Goal: Task Accomplishment & Management: Manage account settings

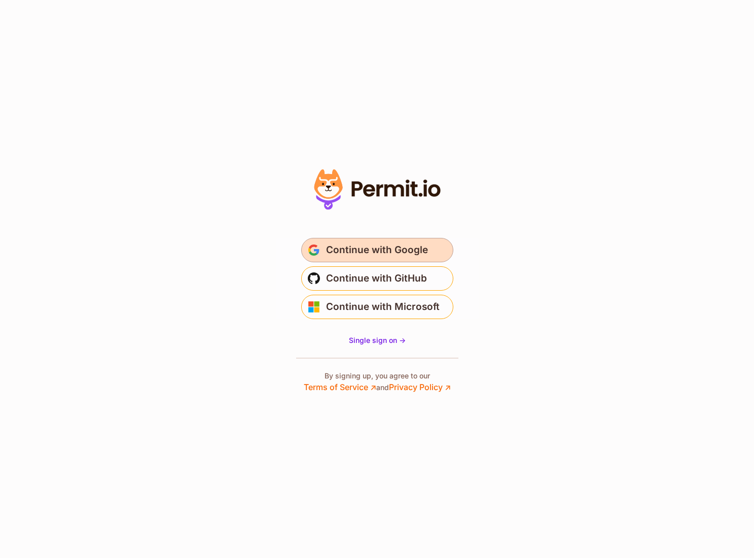
click at [358, 249] on span "Continue with Google" at bounding box center [377, 250] width 102 height 16
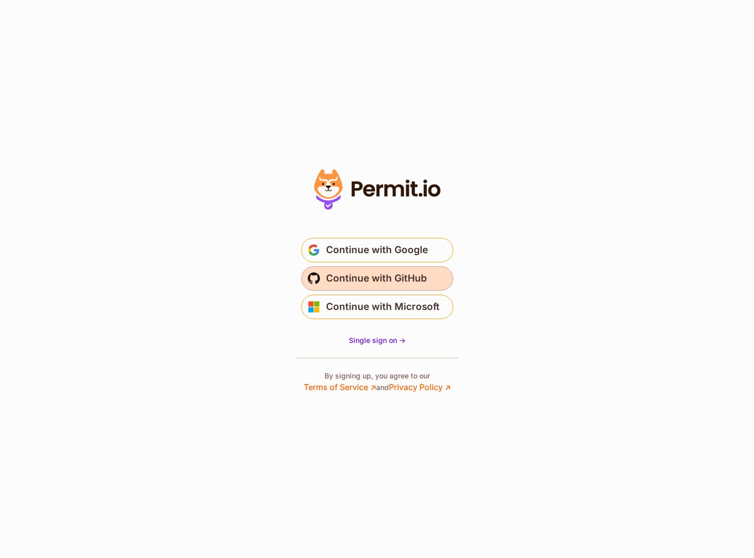
click at [386, 273] on span "Continue with GitHub" at bounding box center [376, 278] width 101 height 16
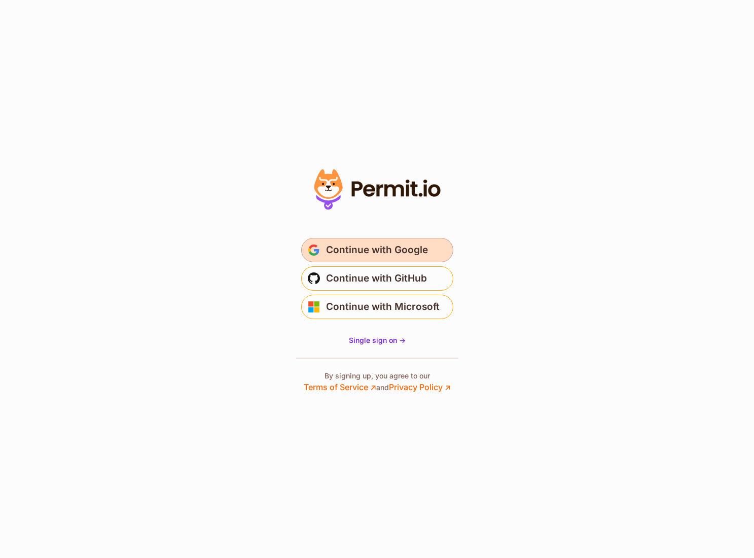
click at [428, 247] on button "Continue with Google" at bounding box center [377, 250] width 152 height 24
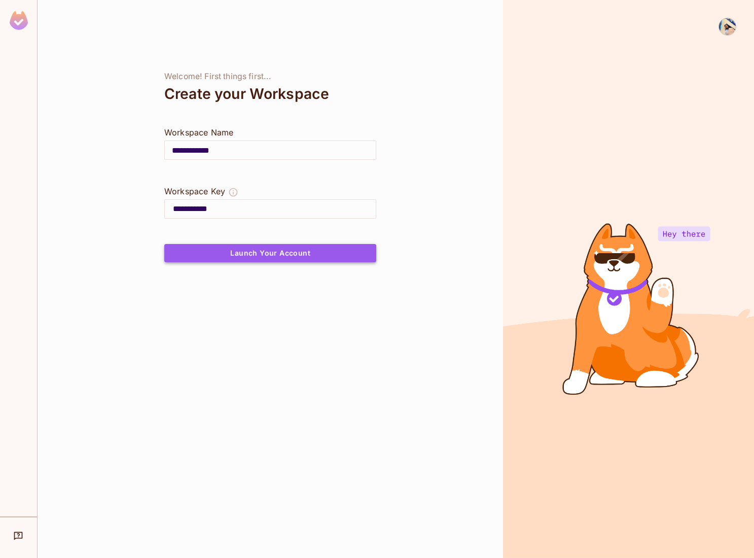
click at [259, 256] on button "Launch Your Account" at bounding box center [270, 253] width 212 height 18
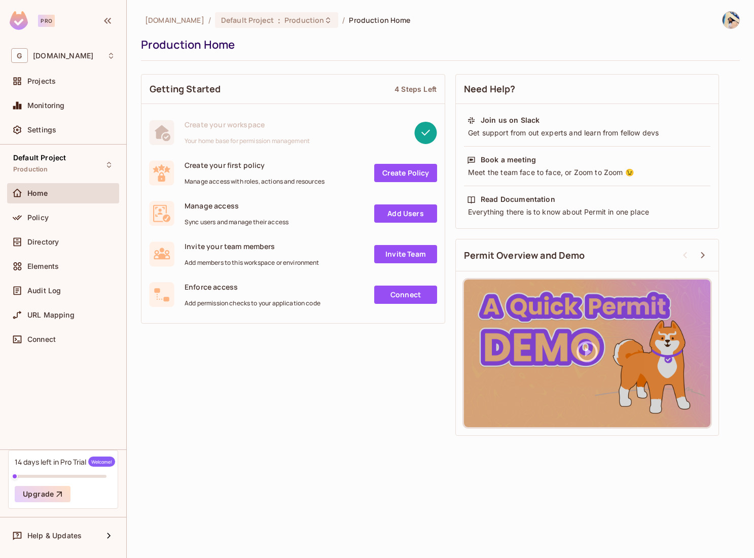
click at [395, 169] on link "Create Policy" at bounding box center [405, 173] width 63 height 18
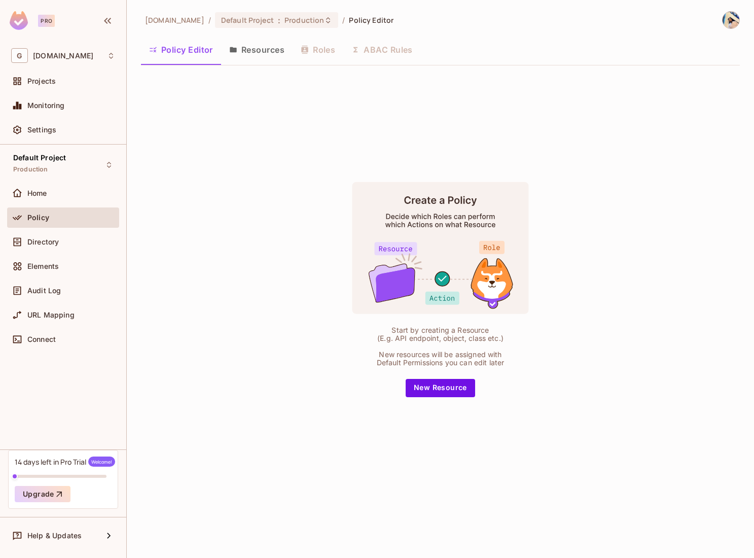
click at [262, 52] on button "Resources" at bounding box center [256, 49] width 71 height 25
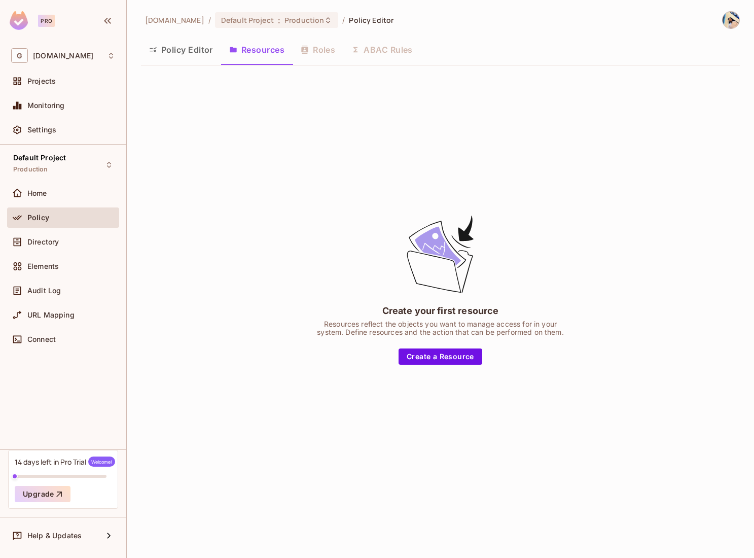
click at [320, 49] on div "Policy Editor Resources Roles ABAC Rules" at bounding box center [440, 49] width 599 height 25
click at [388, 57] on div "Policy Editor Resources Roles ABAC Rules" at bounding box center [440, 49] width 599 height 25
click at [202, 54] on button "Policy Editor" at bounding box center [181, 49] width 80 height 25
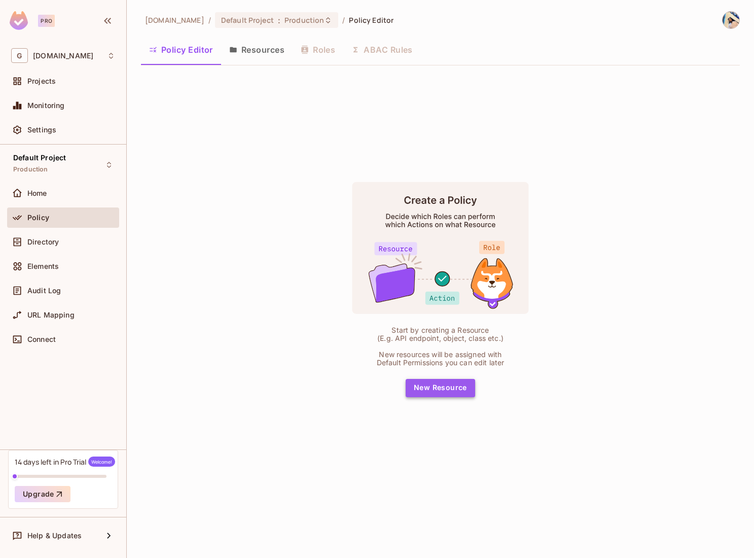
click at [441, 388] on button "New Resource" at bounding box center [440, 388] width 69 height 18
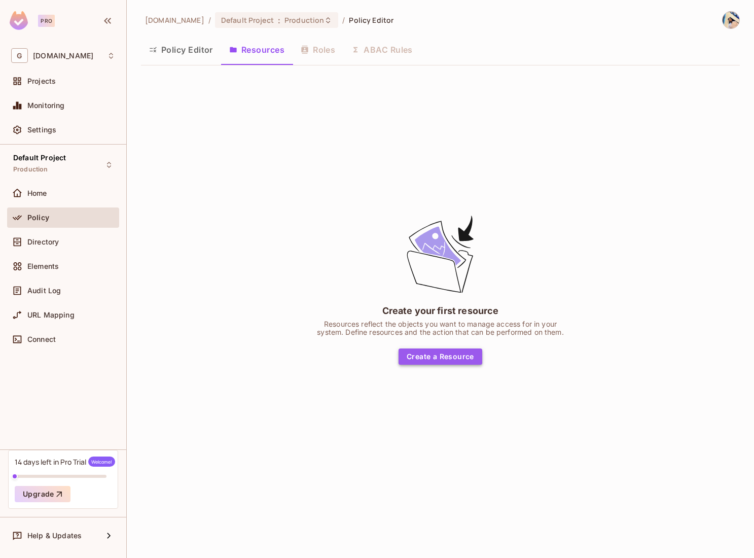
click at [448, 357] on button "Create a Resource" at bounding box center [441, 356] width 84 height 16
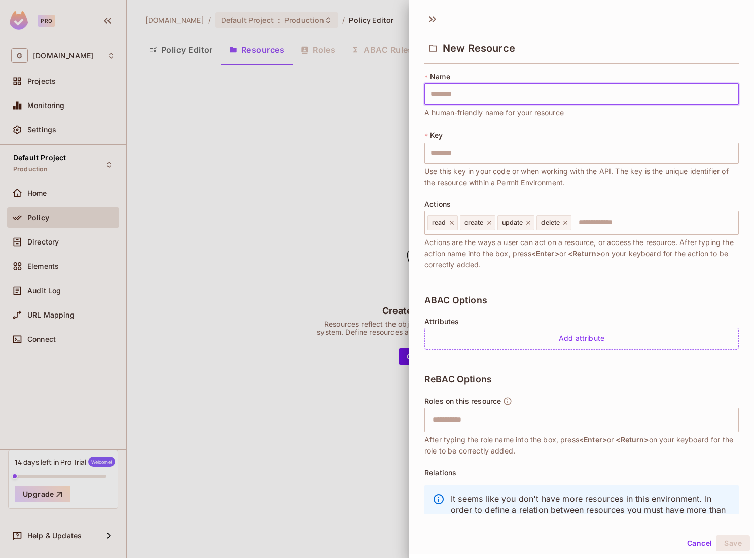
type input "*"
type input "**"
type input "***"
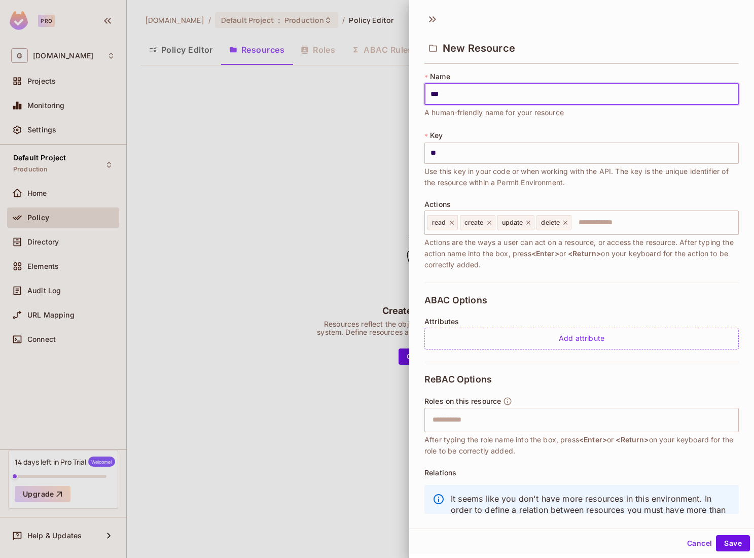
type input "***"
type input "****"
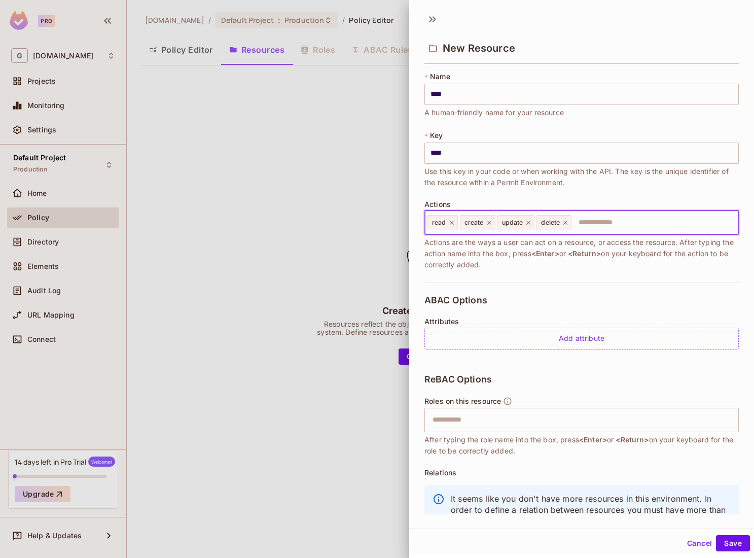
click at [613, 221] on input "text" at bounding box center [653, 222] width 162 height 20
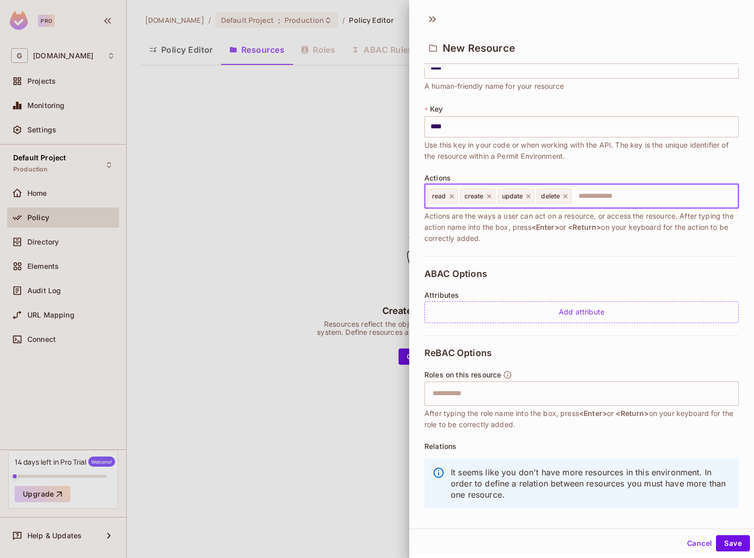
scroll to position [39, 0]
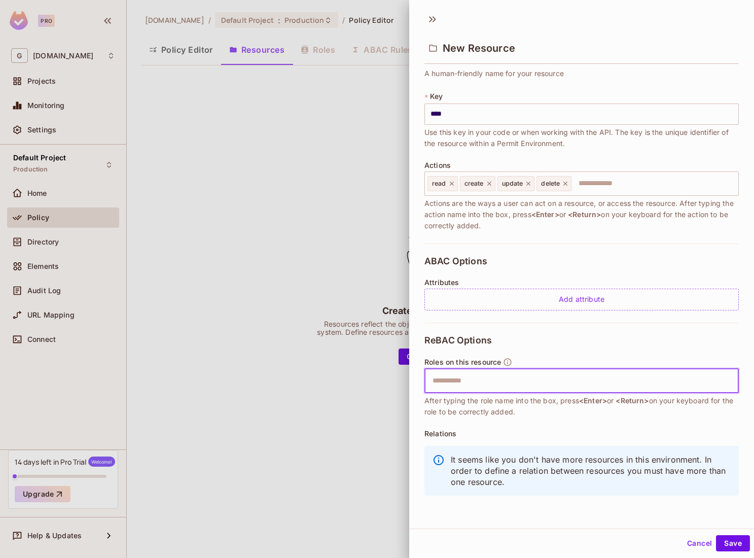
click at [558, 375] on input "text" at bounding box center [580, 381] width 308 height 20
click at [559, 375] on input "text" at bounding box center [580, 381] width 308 height 20
type input "*****"
type input "******"
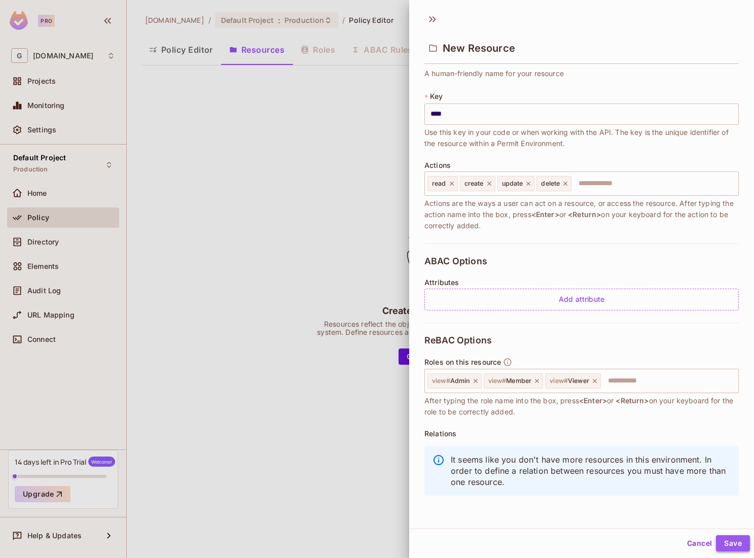
click at [744, 540] on button "Save" at bounding box center [733, 543] width 34 height 16
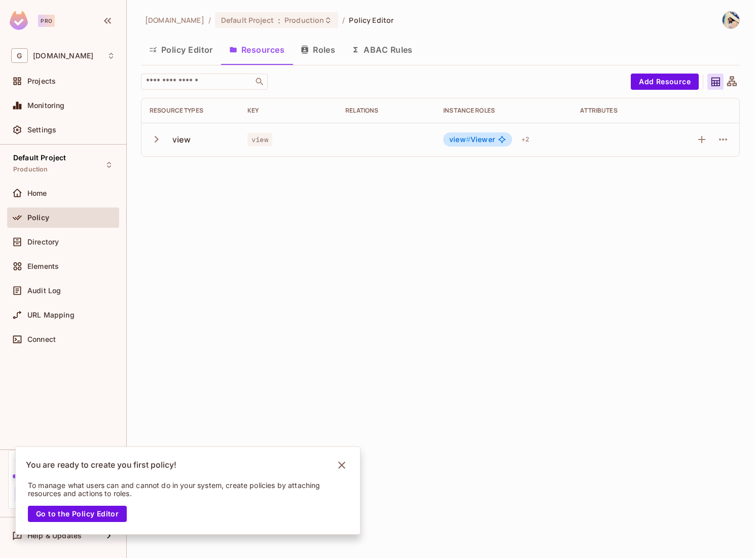
click at [324, 50] on button "Roles" at bounding box center [318, 49] width 51 height 25
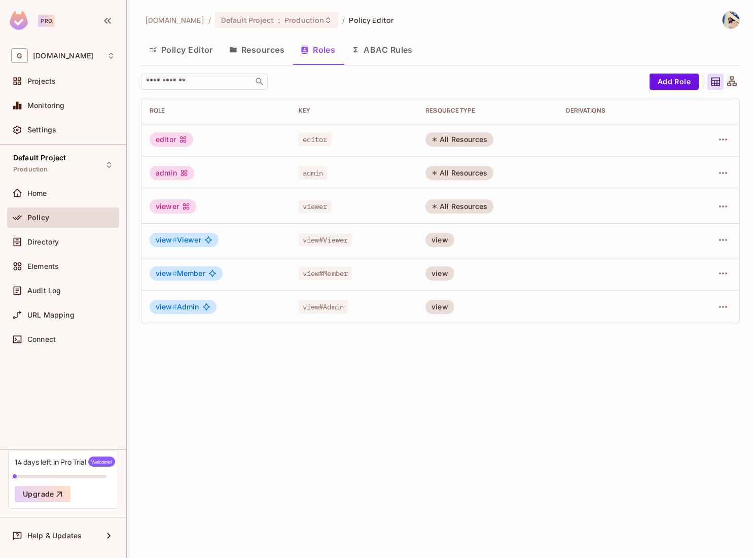
click at [183, 52] on button "Policy Editor" at bounding box center [181, 49] width 80 height 25
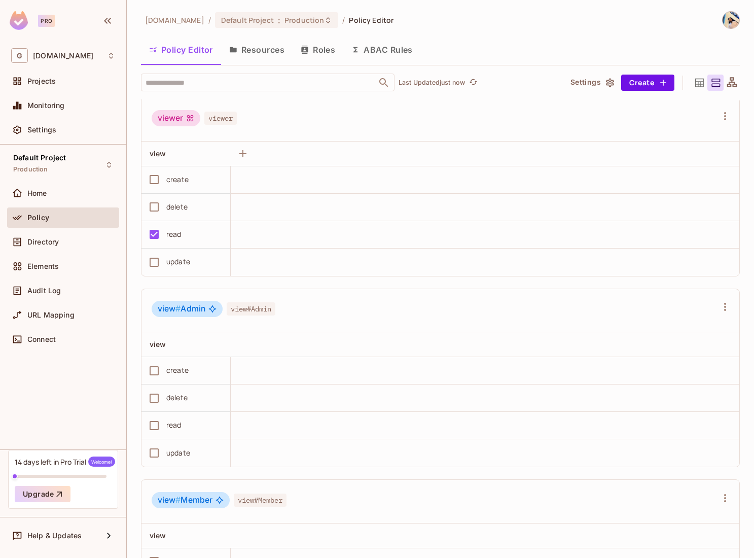
scroll to position [463, 0]
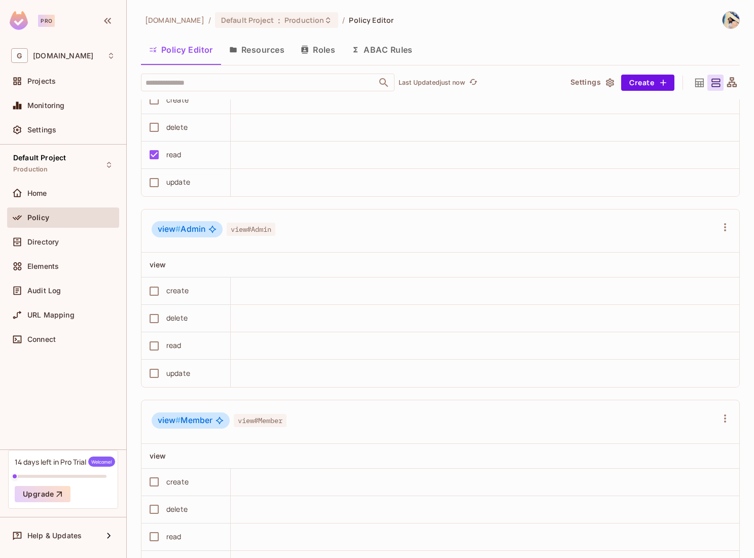
click at [403, 50] on button "ABAC Rules" at bounding box center [382, 49] width 78 height 25
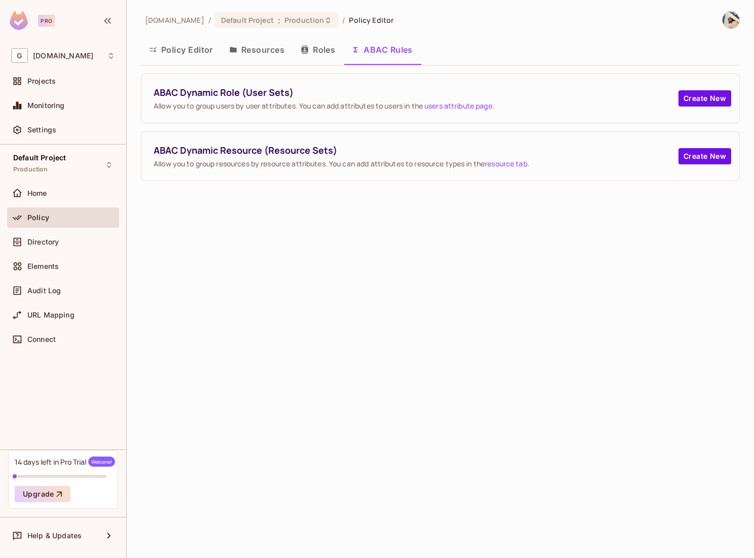
click at [197, 54] on button "Policy Editor" at bounding box center [181, 49] width 80 height 25
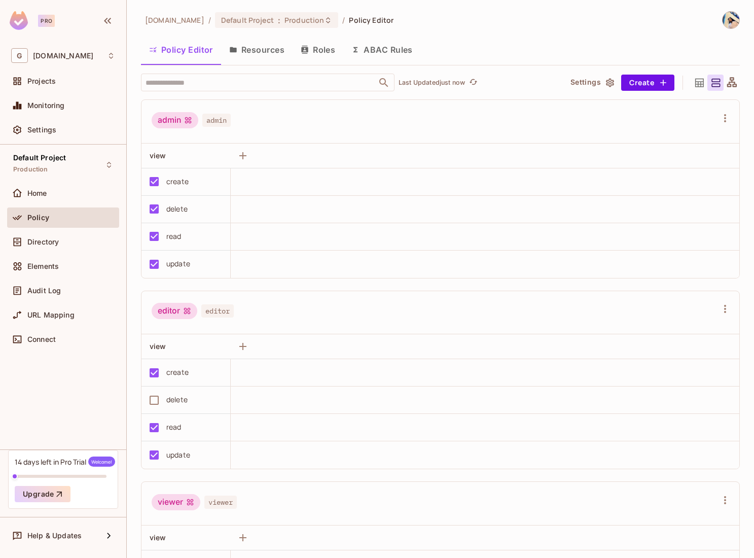
click at [732, 23] on img at bounding box center [731, 20] width 17 height 17
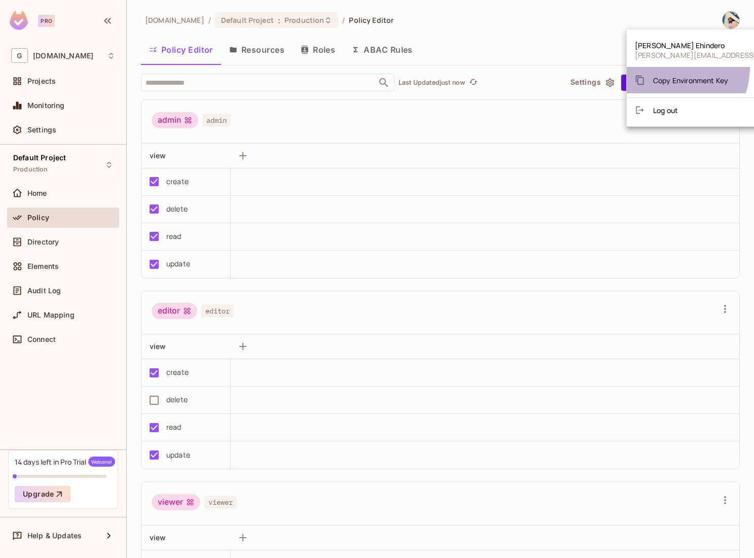
click at [670, 68] on li "Copy Environment Key" at bounding box center [725, 80] width 196 height 26
click at [668, 74] on div "Copy Environment Key" at bounding box center [681, 80] width 93 height 20
click at [576, 60] on div at bounding box center [377, 279] width 754 height 558
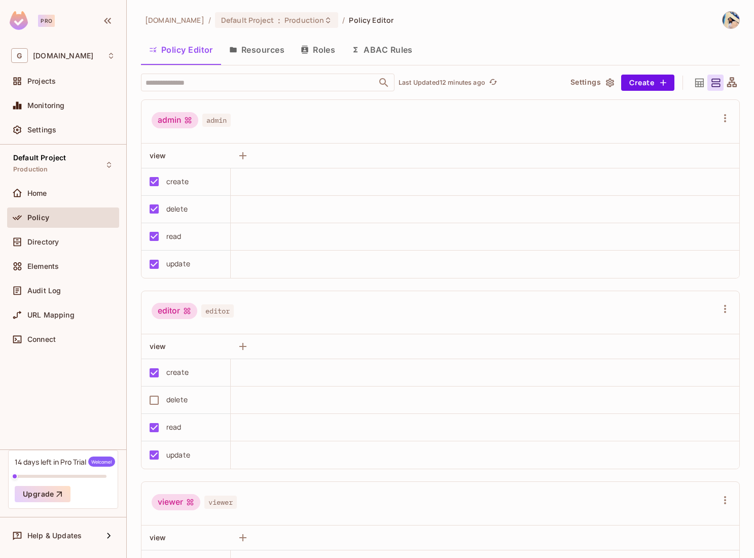
click at [724, 23] on img at bounding box center [731, 20] width 17 height 17
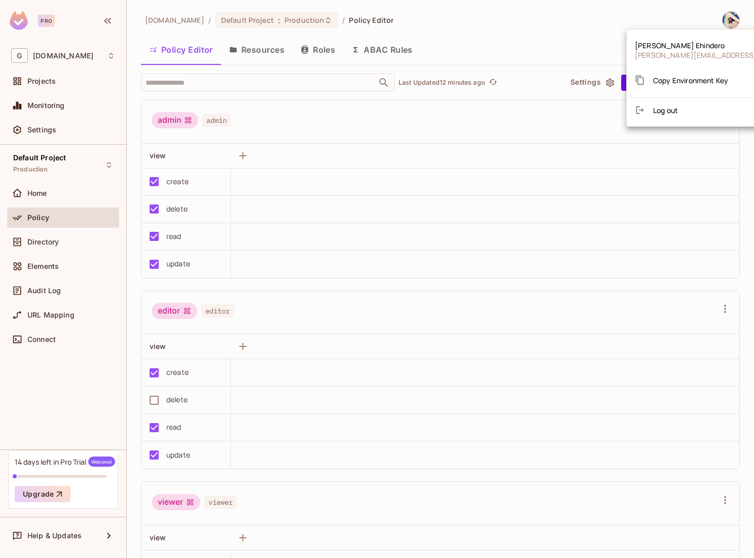
click at [53, 78] on div at bounding box center [377, 279] width 754 height 558
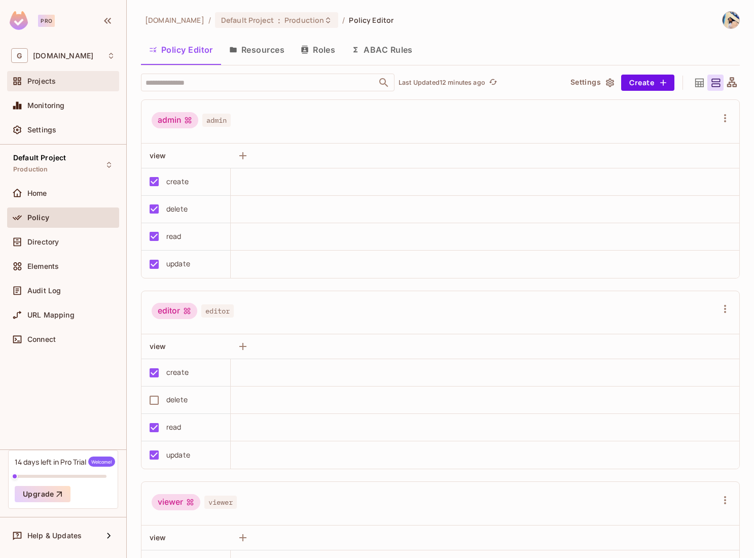
click at [48, 86] on div "Projects" at bounding box center [63, 81] width 104 height 12
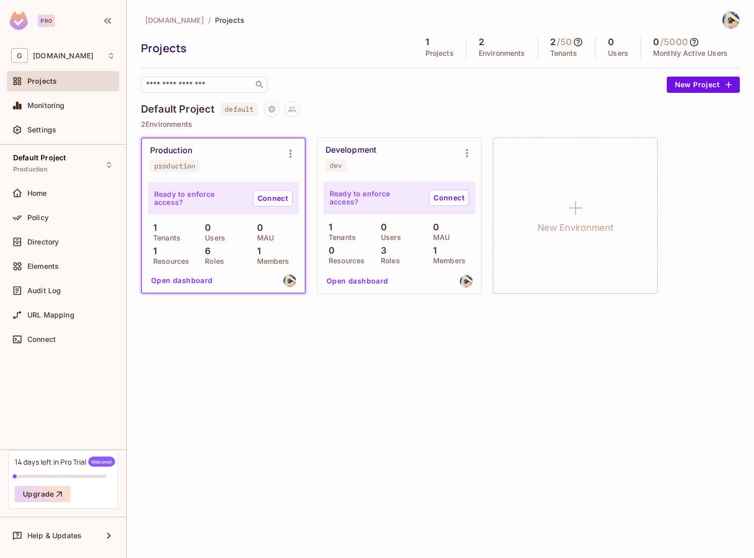
click at [425, 155] on div "Development dev" at bounding box center [391, 158] width 131 height 26
click at [447, 203] on link "Connect" at bounding box center [449, 198] width 40 height 16
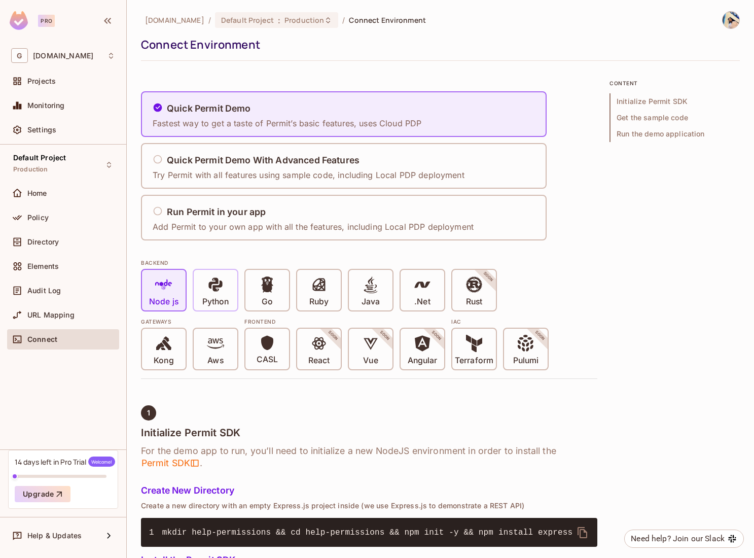
click at [211, 306] on p "Python" at bounding box center [215, 302] width 26 height 10
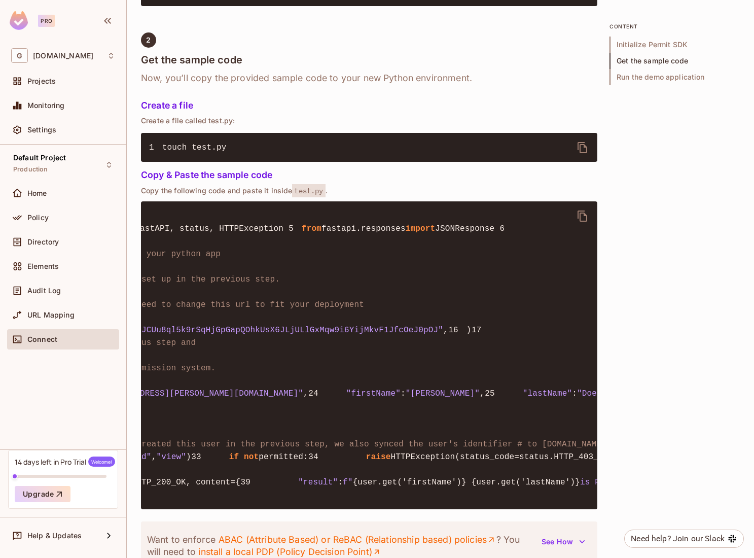
scroll to position [0, 219]
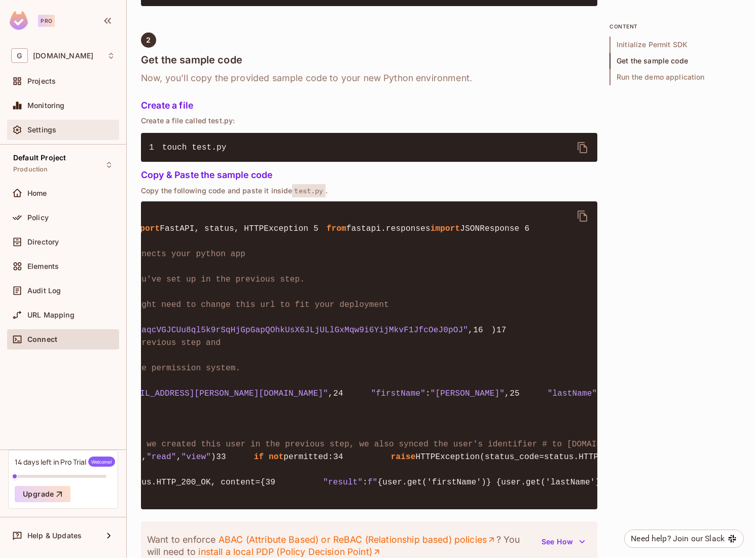
click at [68, 124] on div "Settings" at bounding box center [63, 130] width 104 height 12
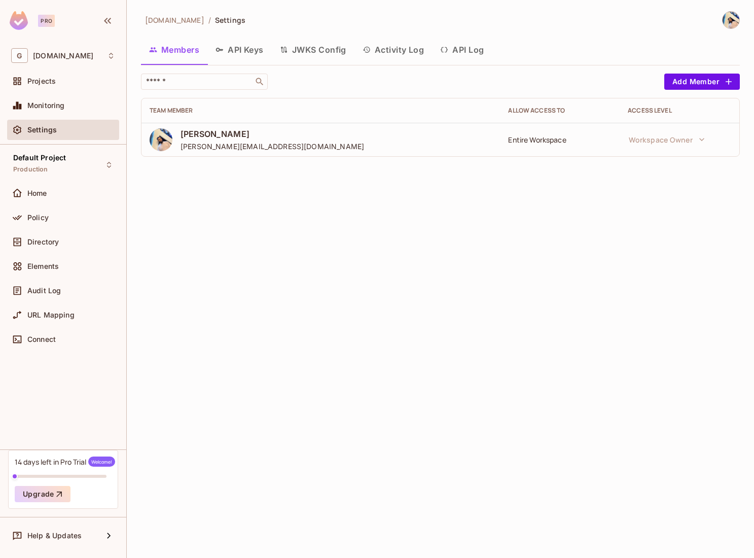
click at [361, 136] on div "[PERSON_NAME] [PERSON_NAME][EMAIL_ADDRESS][DOMAIN_NAME]" at bounding box center [321, 139] width 342 height 23
click at [263, 46] on button "API Keys" at bounding box center [239, 49] width 64 height 25
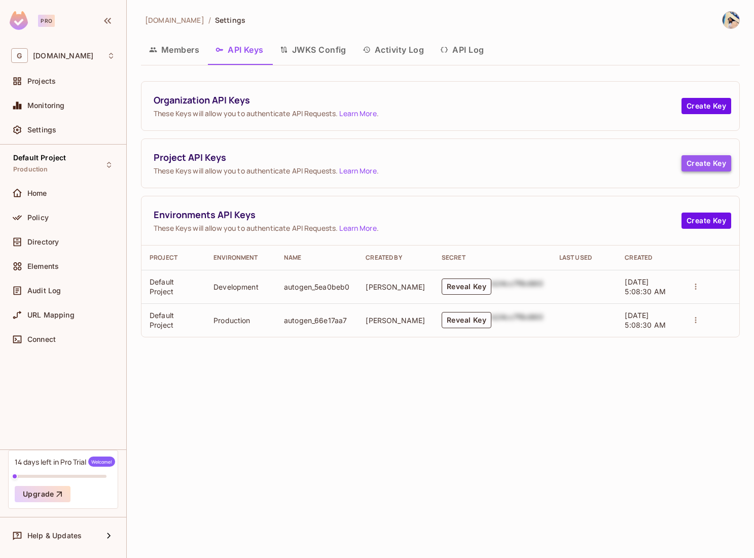
click at [712, 163] on button "Create Key" at bounding box center [706, 163] width 50 height 16
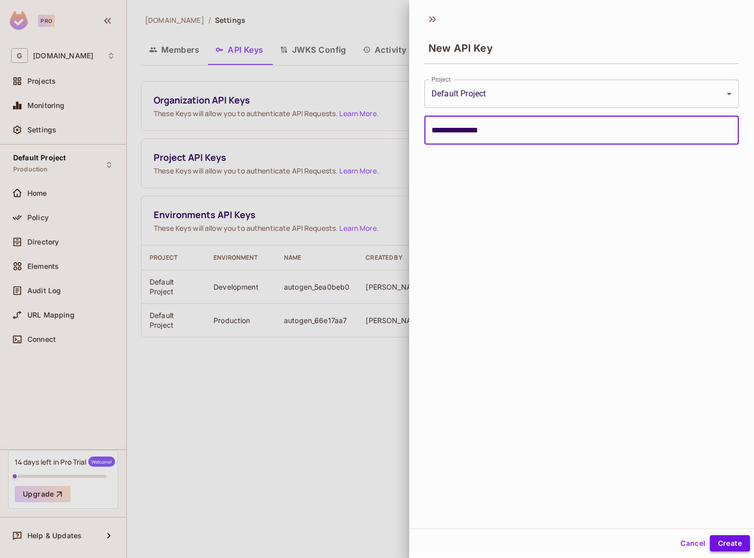
type input "**********"
click at [727, 538] on button "Create" at bounding box center [730, 543] width 40 height 16
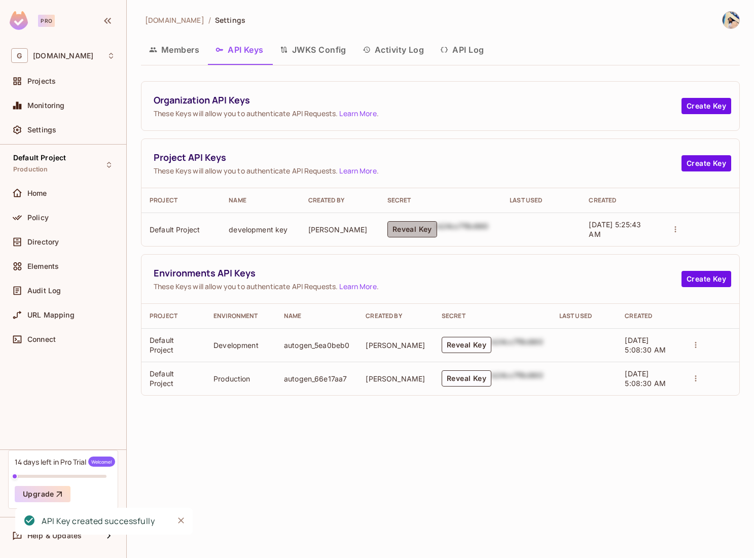
click at [413, 230] on button "Reveal Key" at bounding box center [412, 229] width 50 height 16
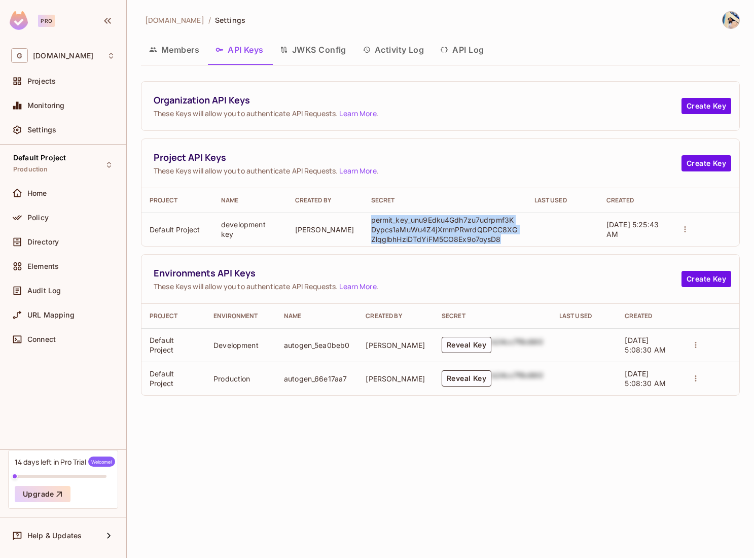
drag, startPoint x: 496, startPoint y: 239, endPoint x: 366, endPoint y: 218, distance: 132.1
click at [366, 218] on td "permit_key_unu9Edku4Gdh7zu7udrpmf3KDypcs1aMuWu4Z4jXmmPRwrdQDPCC8XGZlqglbhHziDTd…" at bounding box center [444, 228] width 163 height 33
copy p "permit_key_unu9Edku4Gdh7zu7udrpmf3KDypcs1aMuWu4Z4jXmmPRwrdQDPCC8XGZlqglbhHziDTd…"
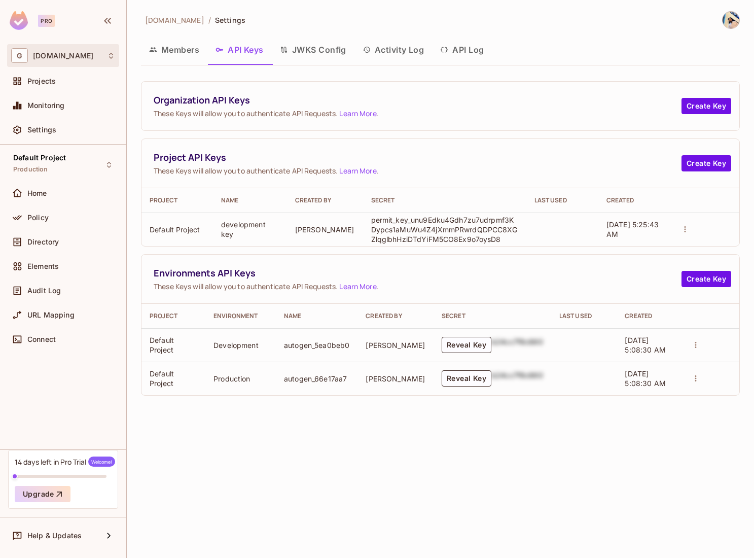
click at [106, 57] on div "G [DOMAIN_NAME]" at bounding box center [63, 55] width 104 height 15
click at [106, 57] on div at bounding box center [377, 279] width 754 height 558
click at [681, 224] on button "actions" at bounding box center [685, 229] width 14 height 14
click at [630, 214] on div at bounding box center [377, 279] width 754 height 558
click at [460, 347] on button "Reveal Key" at bounding box center [467, 345] width 50 height 16
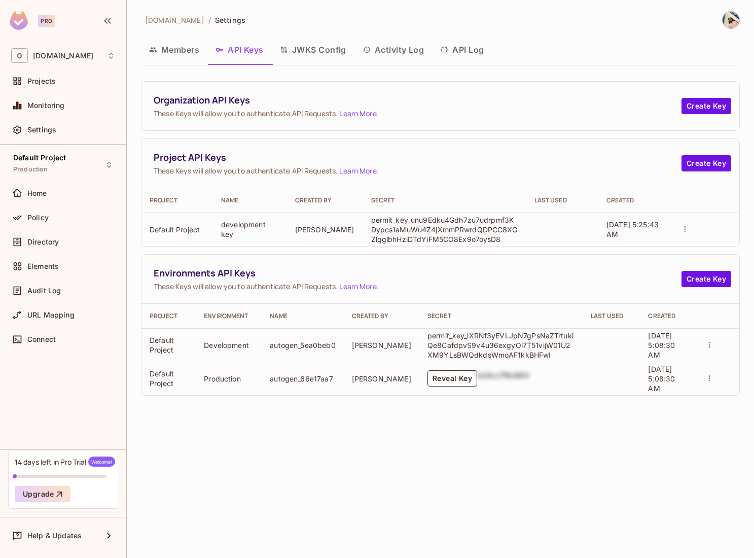
click at [444, 378] on button "Reveal Key" at bounding box center [452, 378] width 50 height 16
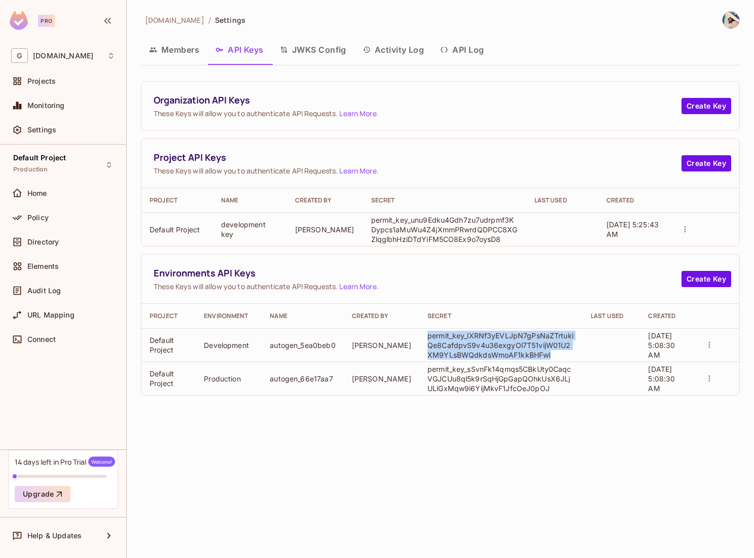
drag, startPoint x: 531, startPoint y: 353, endPoint x: 413, endPoint y: 336, distance: 119.8
click at [419, 336] on td "permit_key_lXRNf3yEVLJpN7gPsNaZTrtukiQe8CafdpvS9v4u36exgyOl7T51vijW01U2XM9YLsBW…" at bounding box center [500, 344] width 163 height 33
copy p "permit_key_lXRNf3yEVLJpN7gPsNaZTrtukiQe8CafdpvS9v4u36exgyOl7T51vijW01U2XM9YLsBW…"
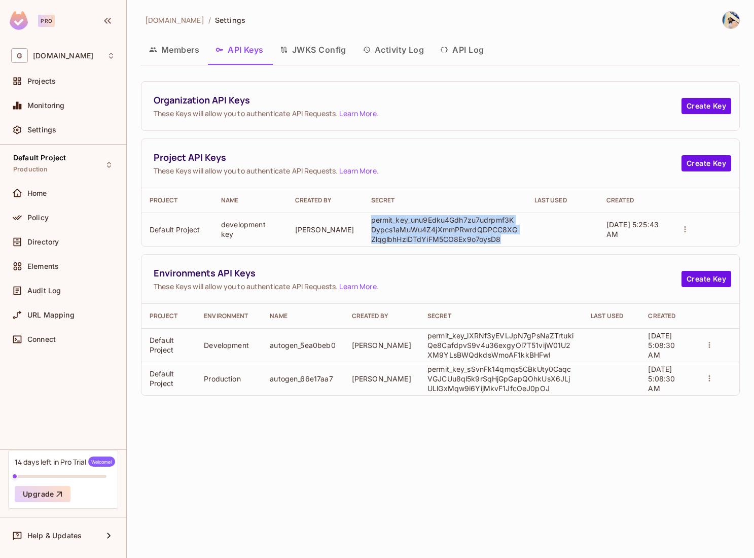
drag, startPoint x: 497, startPoint y: 238, endPoint x: 367, endPoint y: 220, distance: 132.0
click at [367, 220] on td "permit_key_unu9Edku4Gdh7zu7udrpmf3KDypcs1aMuWu4Z4jXmmPRwrdQDPCC8XGZlqglbhHziDTd…" at bounding box center [444, 228] width 163 height 33
click at [519, 357] on p "permit_key_lXRNf3yEVLJpN7gPsNaZTrtukiQe8CafdpvS9v4u36exgyOl7T51vijW01U2XM9YLsBW…" at bounding box center [500, 345] width 147 height 29
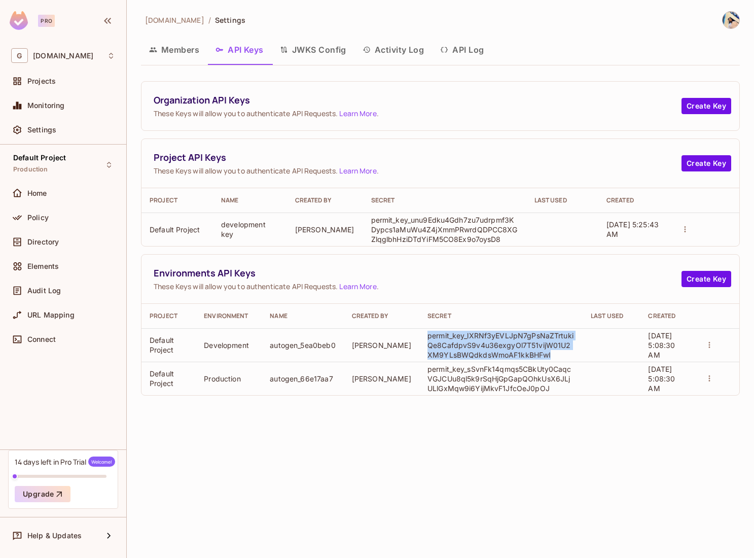
click at [519, 357] on p "permit_key_lXRNf3yEVLJpN7gPsNaZTrtukiQe8CafdpvS9v4u36exgyOl7T51vijW01U2XM9YLsBW…" at bounding box center [500, 345] width 147 height 29
click at [479, 223] on p "permit_key_unu9Edku4Gdh7zu7udrpmf3KDypcs1aMuWu4Z4jXmmPRwrdQDPCC8XGZlqglbhHziDTd…" at bounding box center [444, 229] width 147 height 29
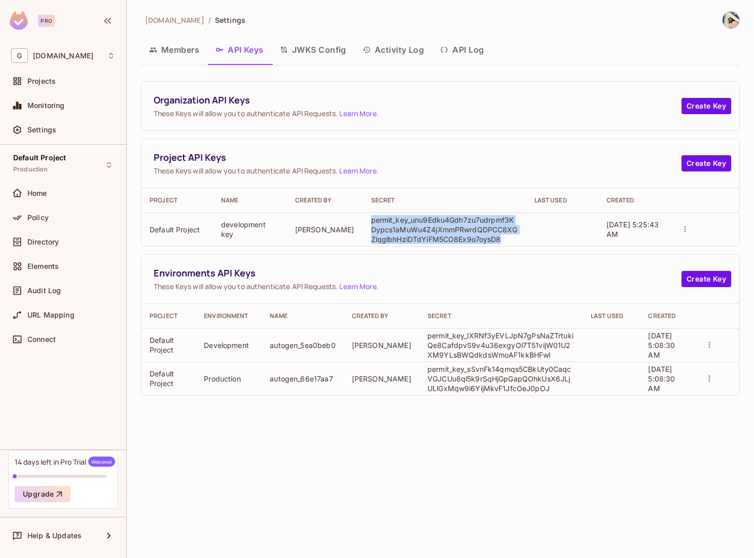
click at [479, 223] on p "permit_key_unu9Edku4Gdh7zu7udrpmf3KDypcs1aMuWu4Z4jXmmPRwrdQDPCC8XGZlqglbhHziDTd…" at bounding box center [444, 229] width 147 height 29
click at [468, 47] on button "API Log" at bounding box center [462, 49] width 60 height 25
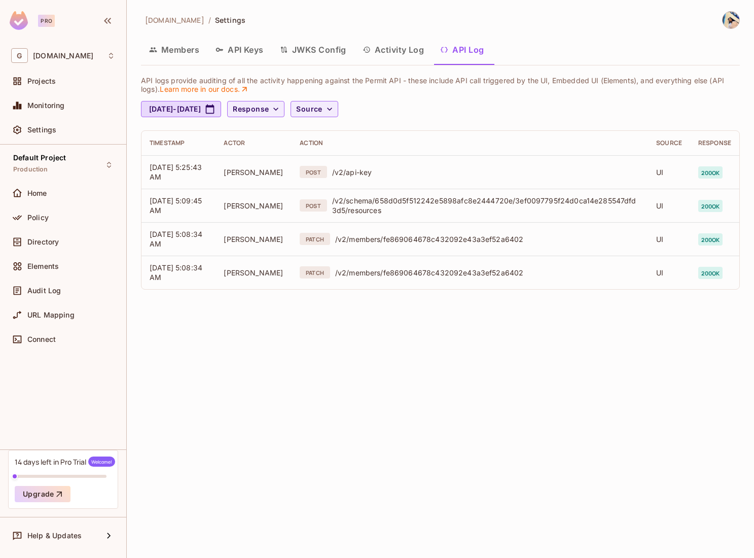
click at [237, 53] on button "API Keys" at bounding box center [239, 49] width 64 height 25
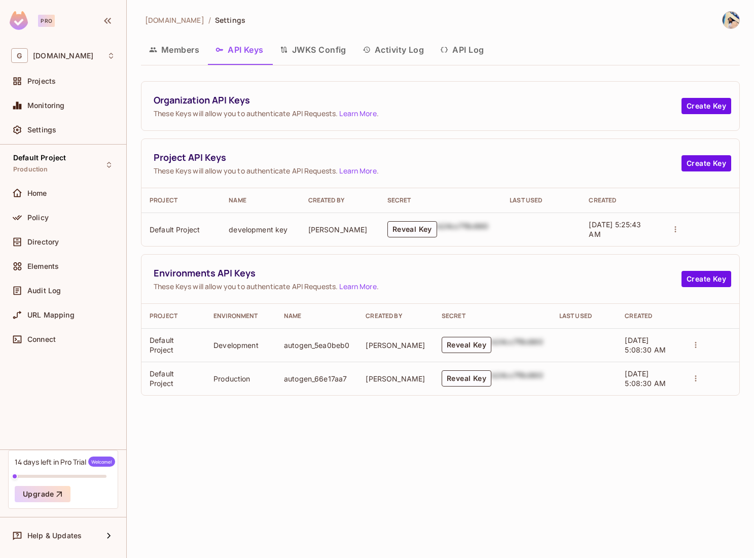
click at [199, 46] on button "Members" at bounding box center [174, 49] width 66 height 25
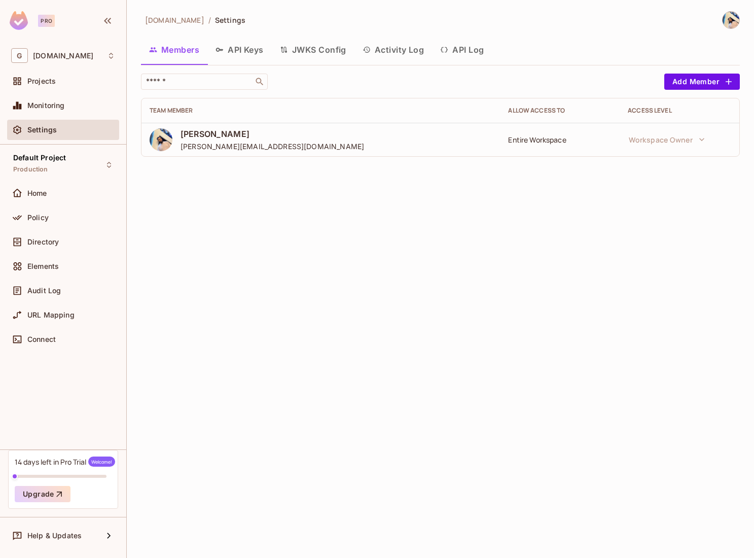
click at [243, 145] on span "[PERSON_NAME][EMAIL_ADDRESS][DOMAIN_NAME]" at bounding box center [272, 146] width 184 height 10
click at [239, 43] on button "API Keys" at bounding box center [239, 49] width 64 height 25
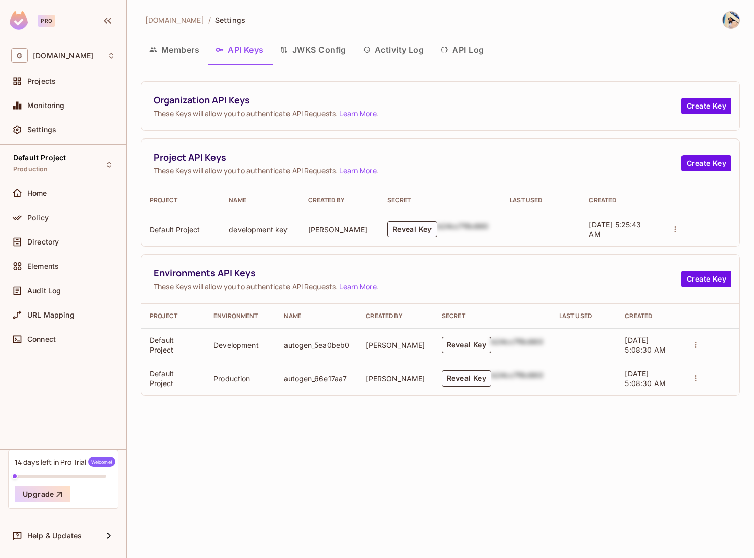
click at [472, 346] on button "Reveal Key" at bounding box center [467, 345] width 50 height 16
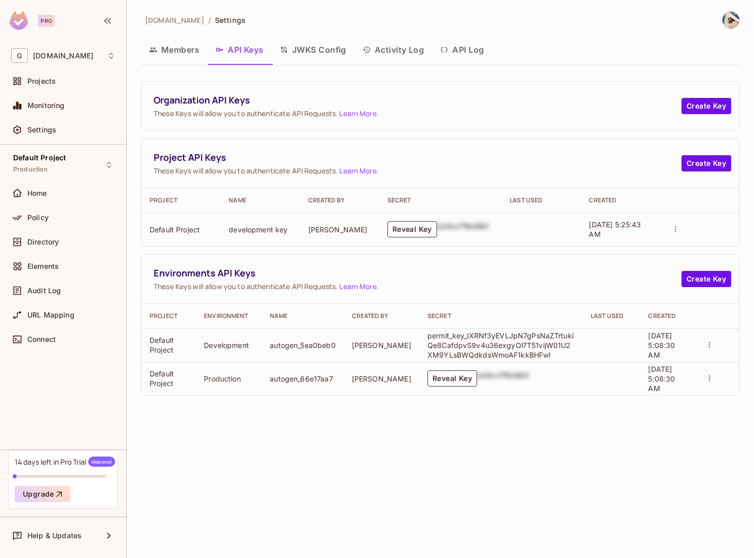
click at [458, 387] on td "Reveal Key b24cc7f8c660" at bounding box center [500, 378] width 163 height 33
click at [456, 383] on button "Reveal Key" at bounding box center [452, 378] width 50 height 16
click at [503, 355] on p "permit_key_lXRNf3yEVLJpN7gPsNaZTrtukiQe8CafdpvS9v4u36exgyOl7T51vijW01U2XM9YLsBW…" at bounding box center [500, 345] width 147 height 29
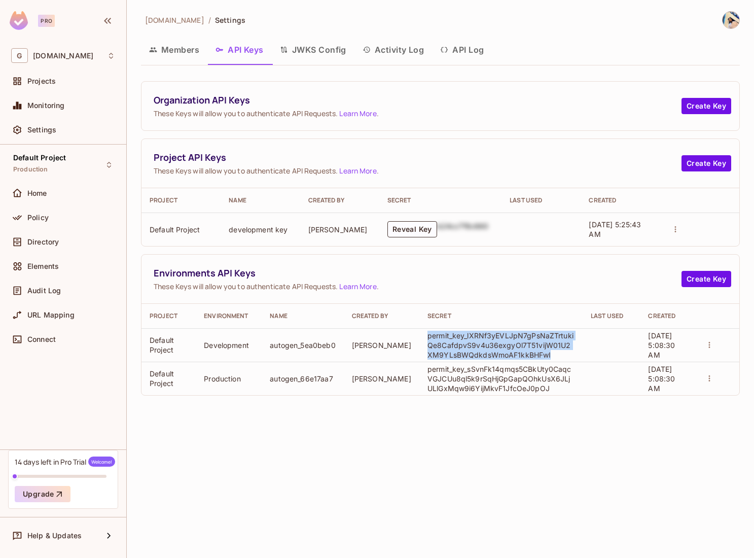
click at [503, 355] on p "permit_key_lXRNf3yEVLJpN7gPsNaZTrtukiQe8CafdpvS9v4u36exgyOl7T51vijW01U2XM9YLsBW…" at bounding box center [500, 345] width 147 height 29
copy p "permit_key_lXRNf3yEVLJpN7gPsNaZTrtukiQe8CafdpvS9v4u36exgyOl7T51vijW01U2XM9YLsBW…"
